Goal: Information Seeking & Learning: Check status

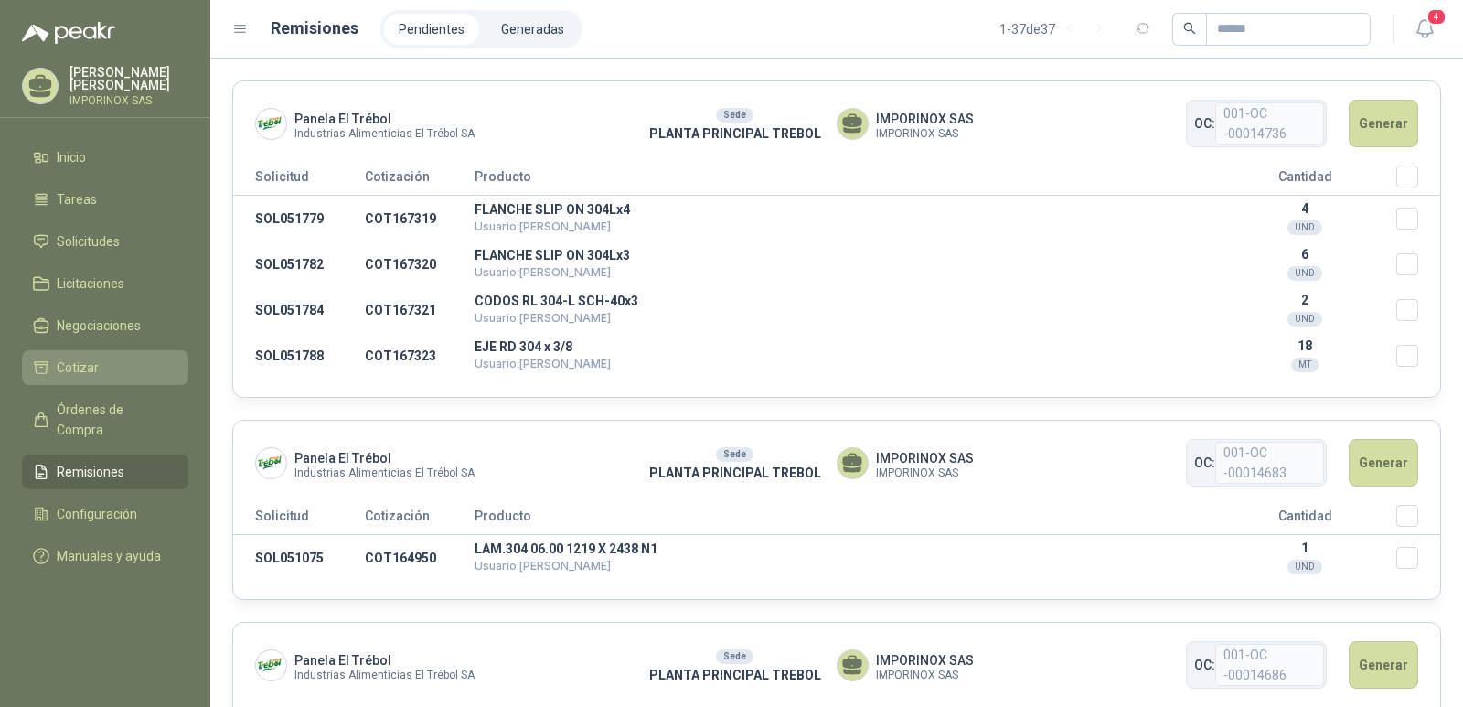
click at [68, 366] on span "Cotizar" at bounding box center [78, 367] width 42 height 20
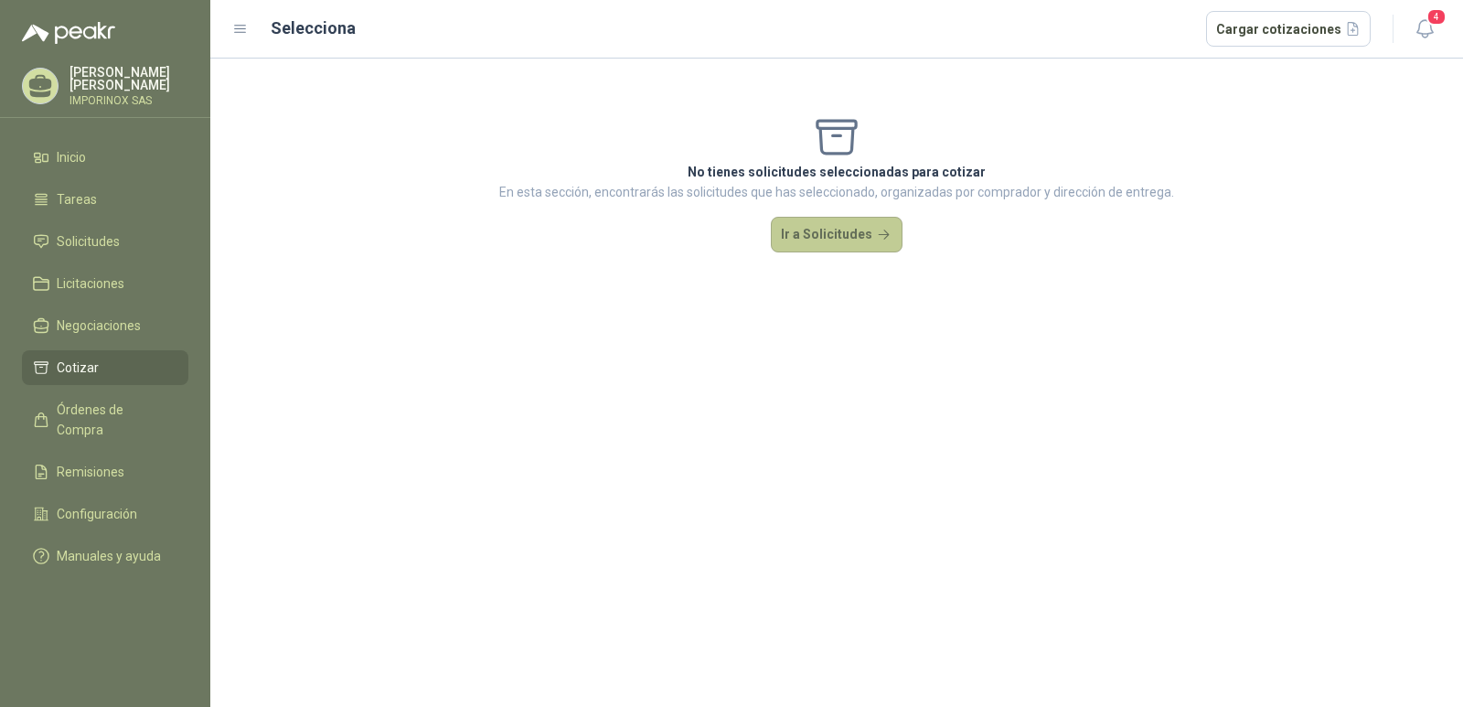
click at [805, 234] on button "Ir a Solicitudes" at bounding box center [837, 235] width 132 height 37
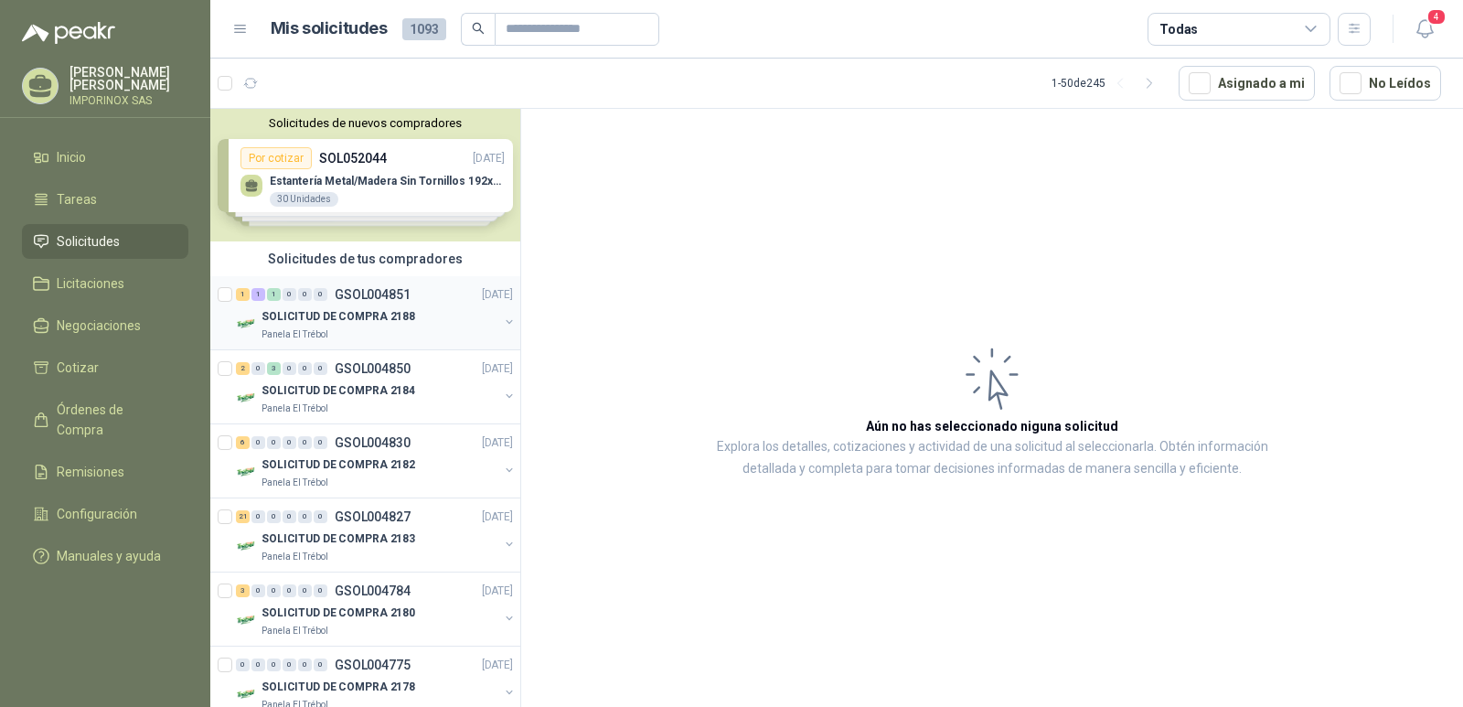
click at [404, 319] on p "SOLICITUD DE COMPRA 2188" at bounding box center [338, 316] width 154 height 17
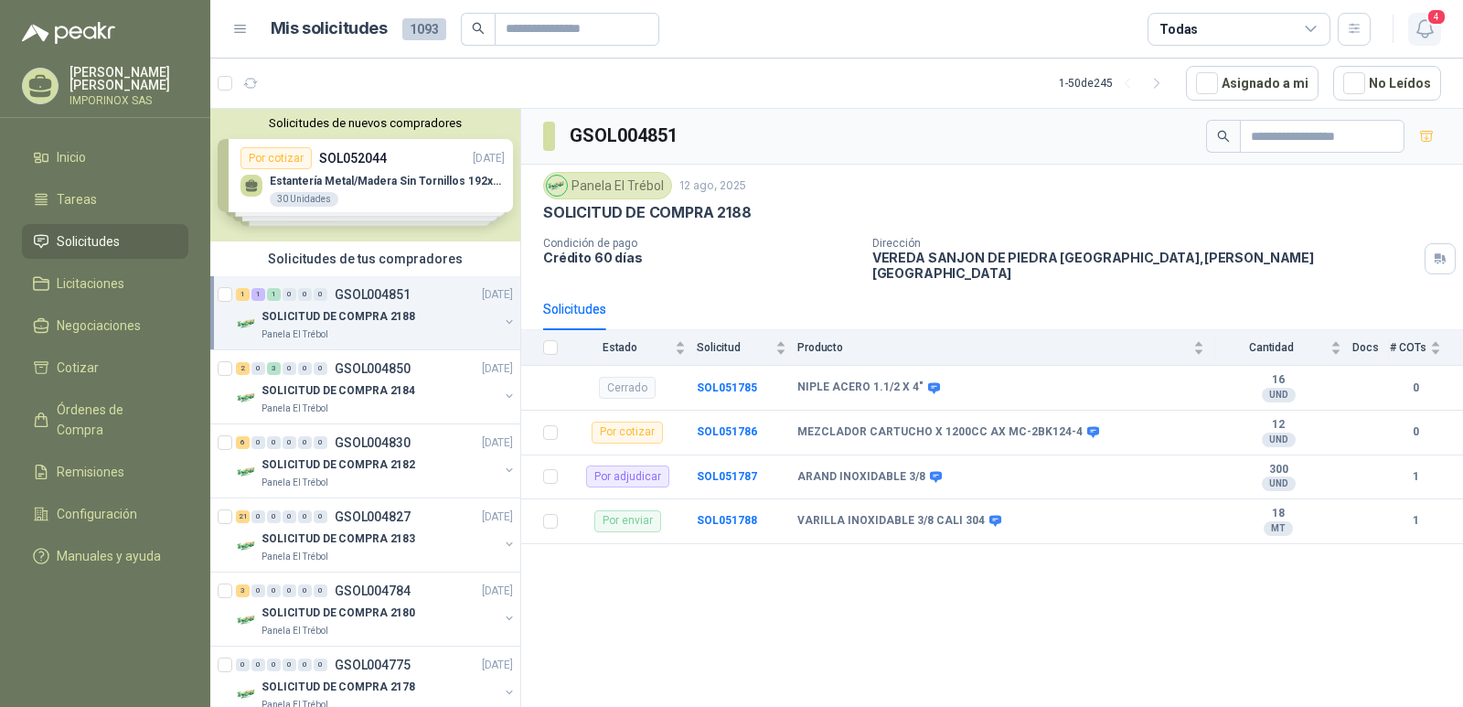
click at [1434, 16] on span "4" at bounding box center [1436, 16] width 20 height 17
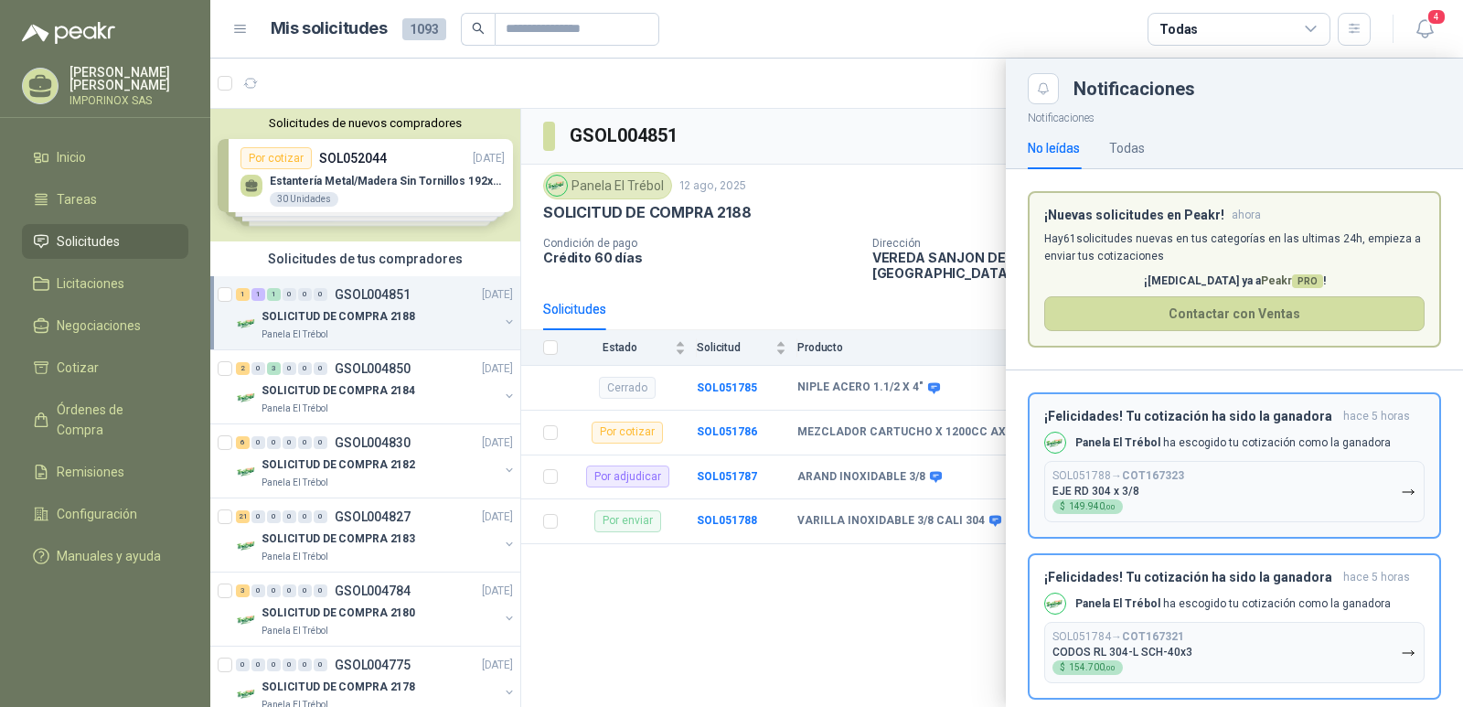
click at [1164, 447] on p "Panela El Trébol ha escogido tu cotización como la ganadora" at bounding box center [1232, 443] width 315 height 16
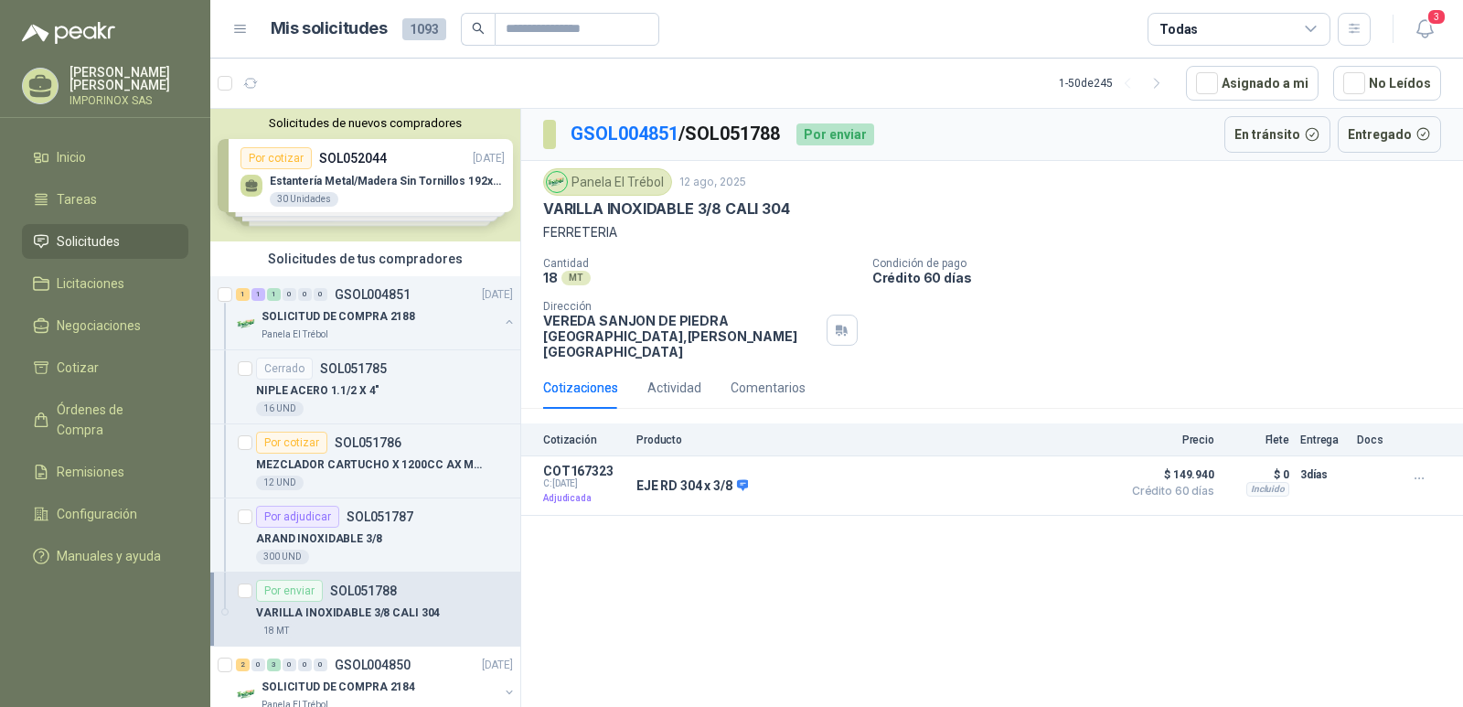
click at [1436, 5] on header "Mis solicitudes 1093 Todas 3" at bounding box center [836, 29] width 1253 height 59
click at [1435, 12] on span "3" at bounding box center [1436, 16] width 20 height 17
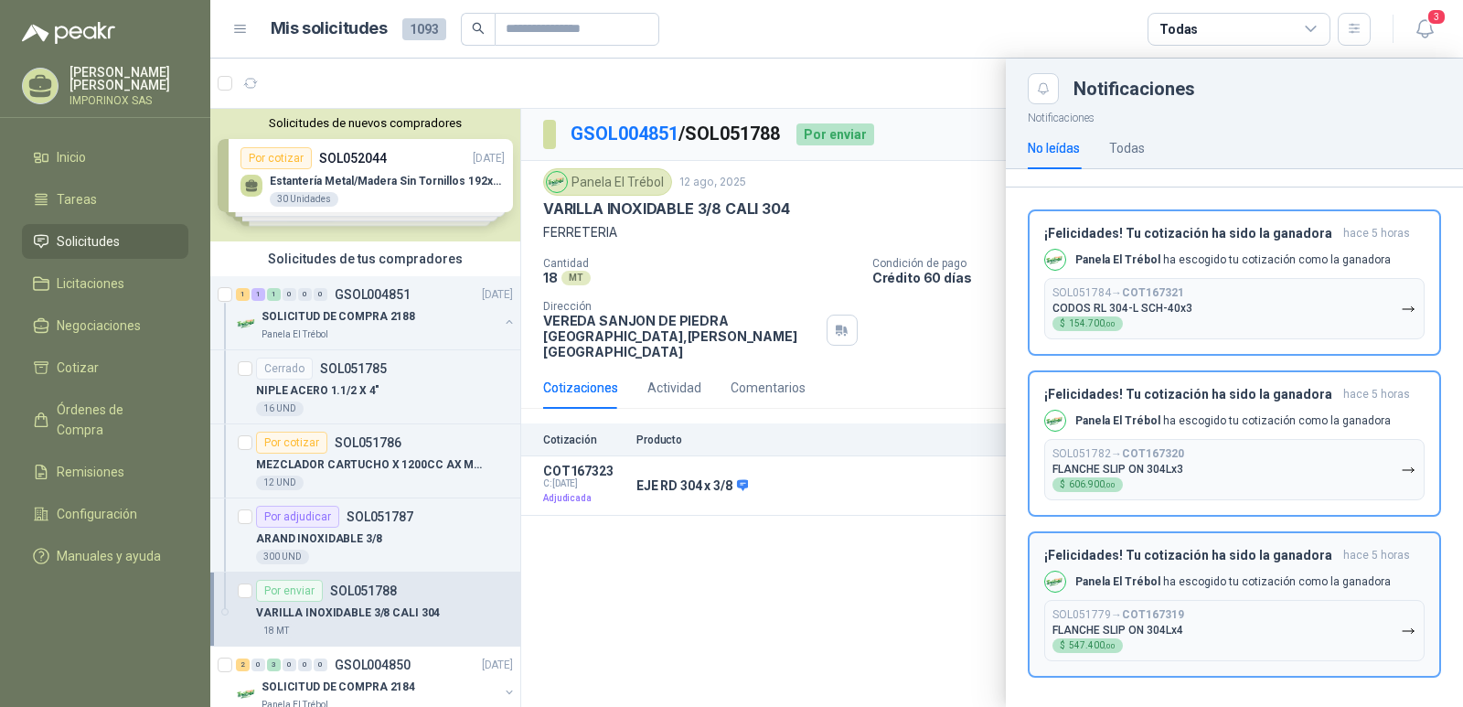
click at [1216, 581] on p "Panela El Trébol ha escogido tu cotización como la ganadora" at bounding box center [1232, 582] width 315 height 16
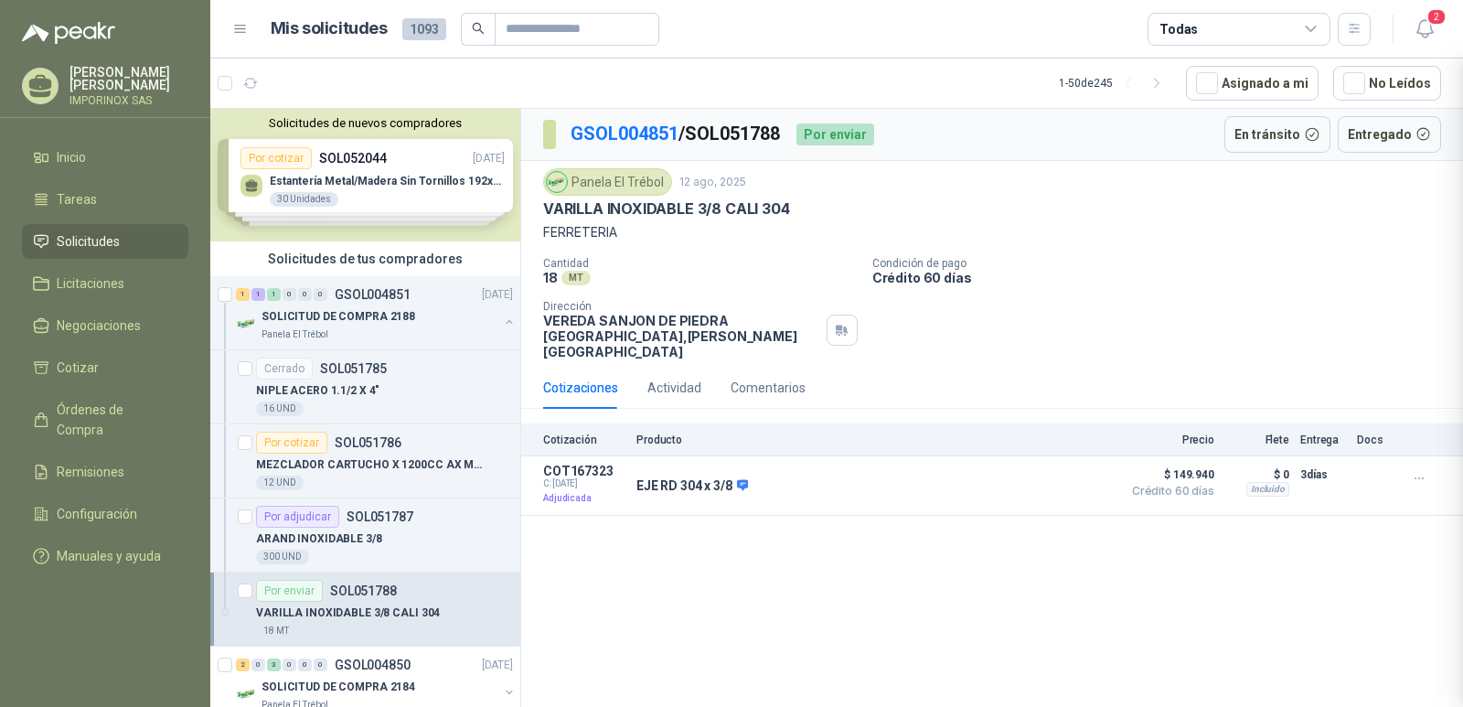
scroll to position [29, 0]
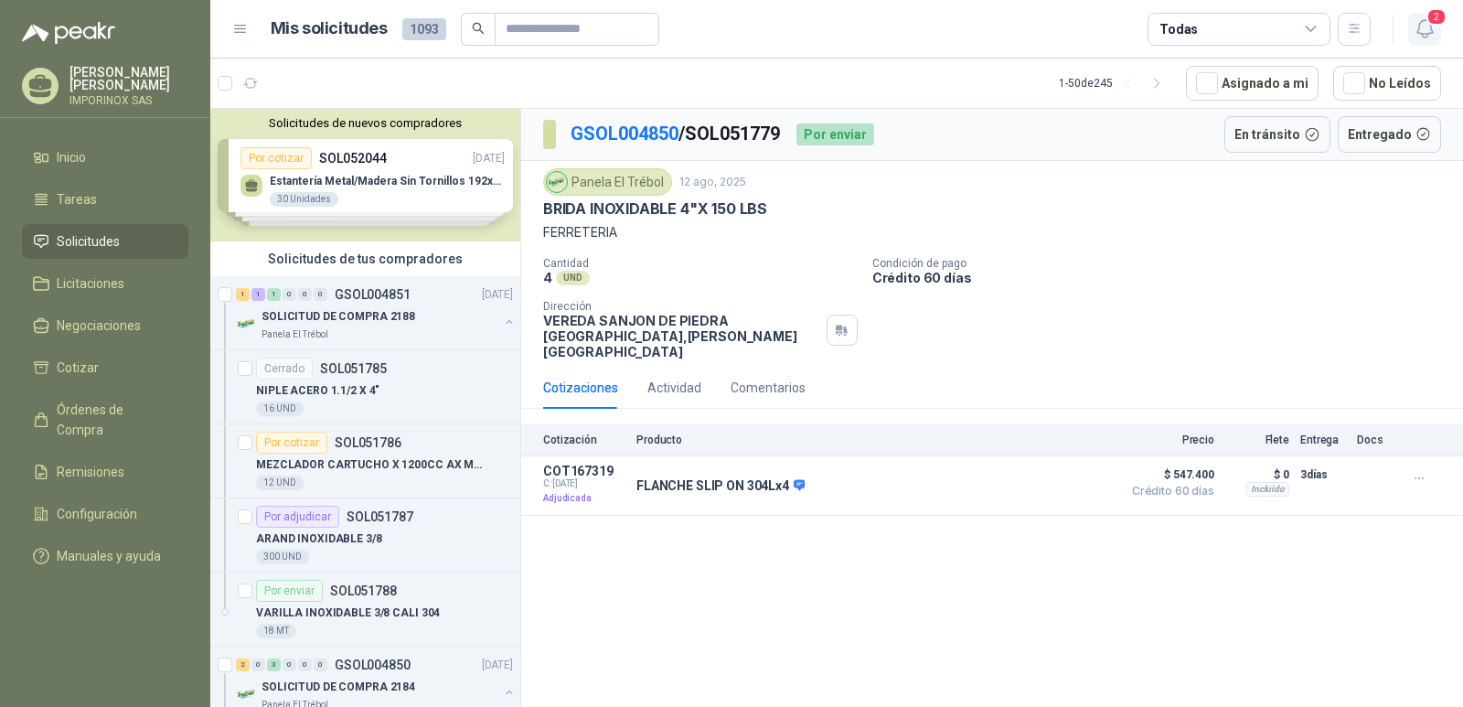
click at [1432, 16] on span "2" at bounding box center [1436, 16] width 20 height 17
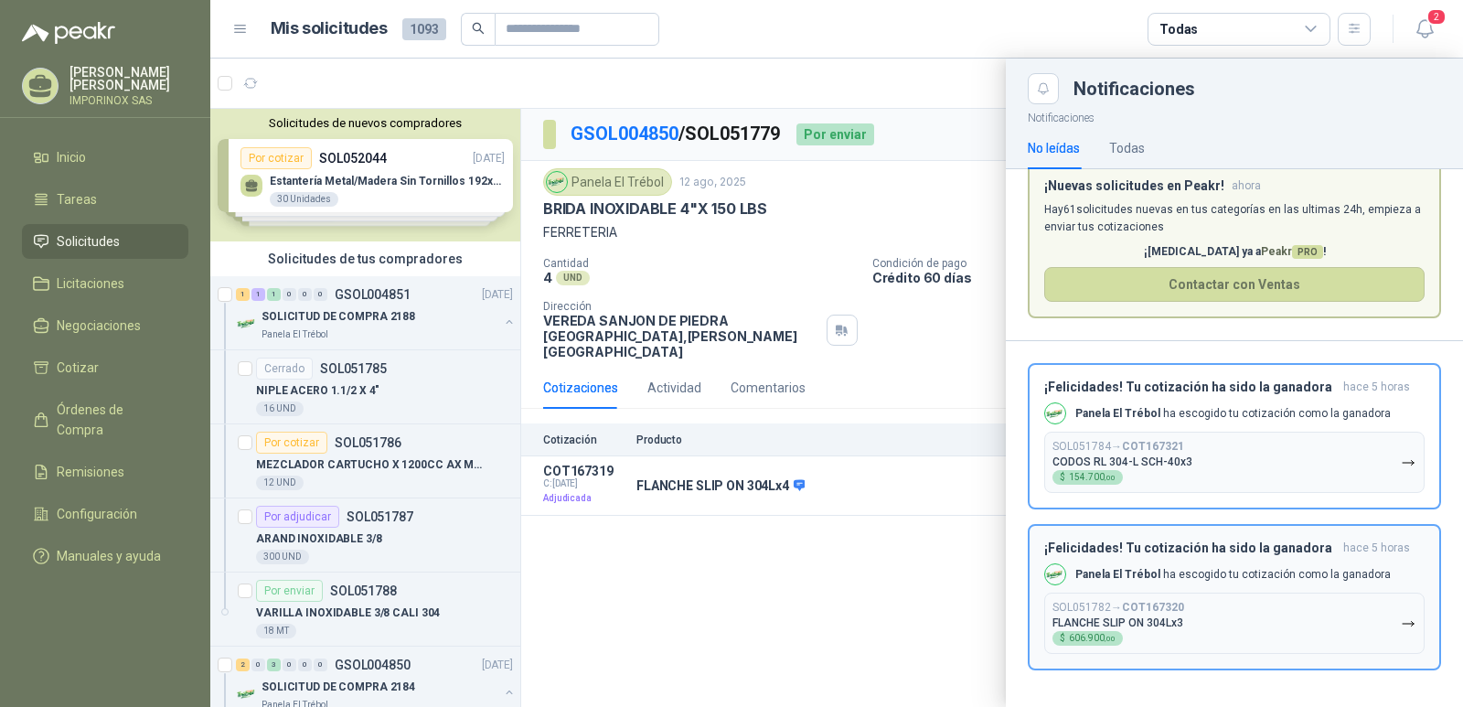
click at [1214, 574] on p "Panela El Trébol ha escogido tu cotización como la ganadora" at bounding box center [1232, 575] width 315 height 16
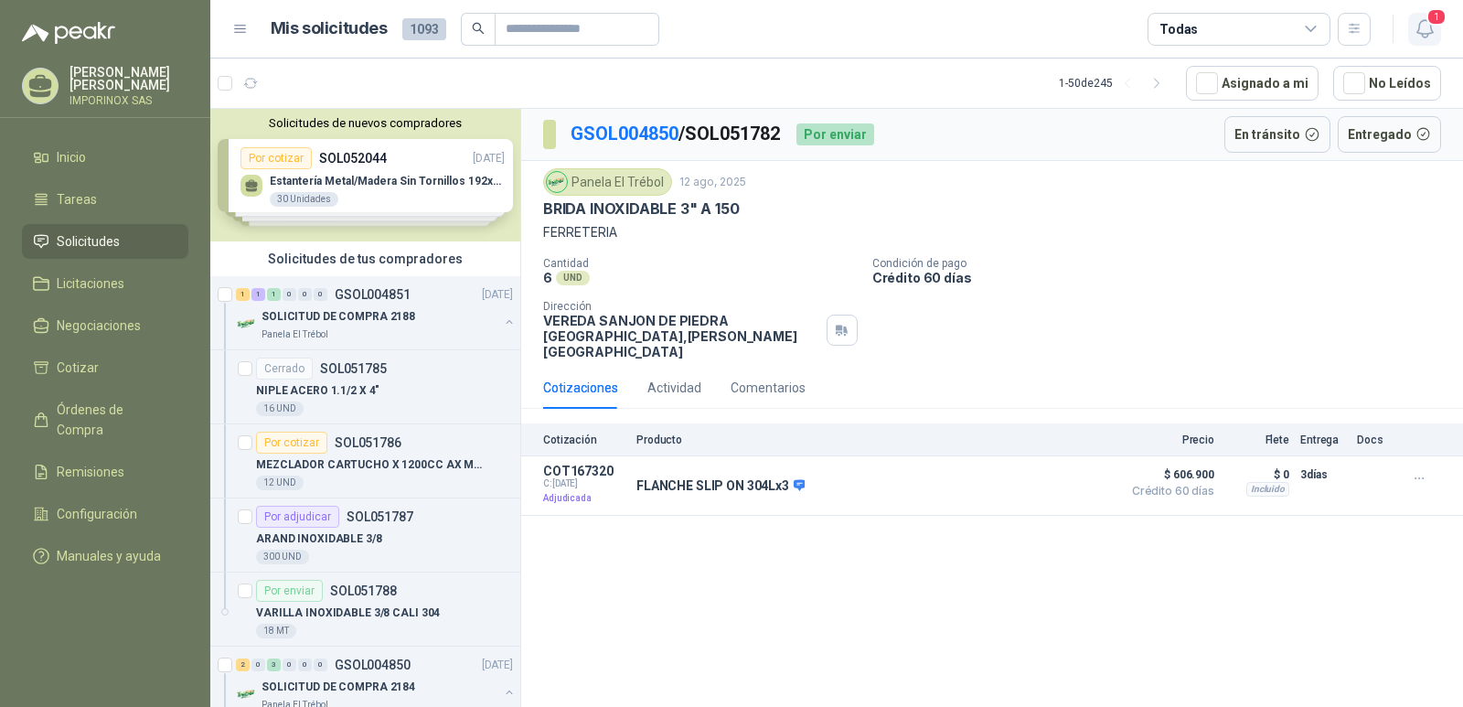
click at [1439, 16] on span "1" at bounding box center [1436, 16] width 20 height 17
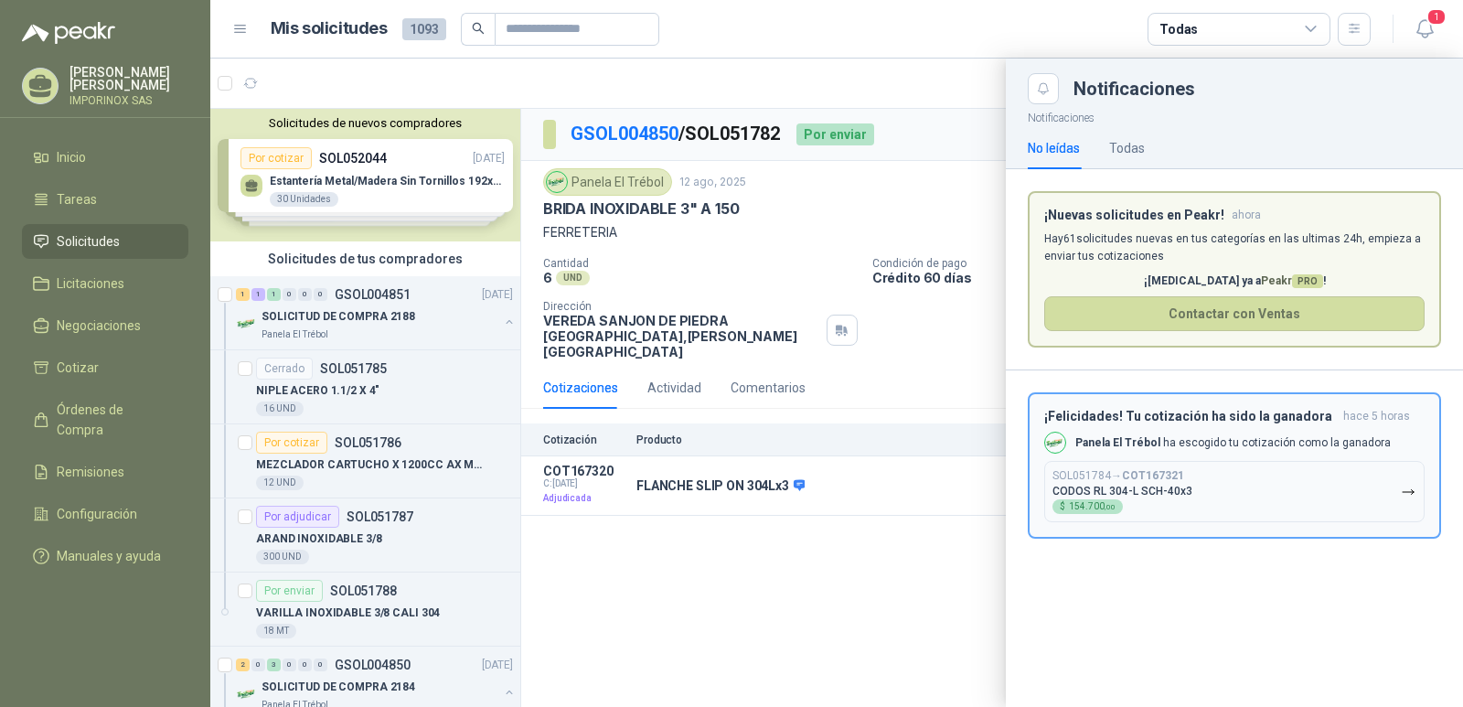
click at [1181, 449] on p "Panela El Trébol ha escogido tu cotización como la ganadora" at bounding box center [1232, 443] width 315 height 16
